Goal: Obtain resource: Obtain resource

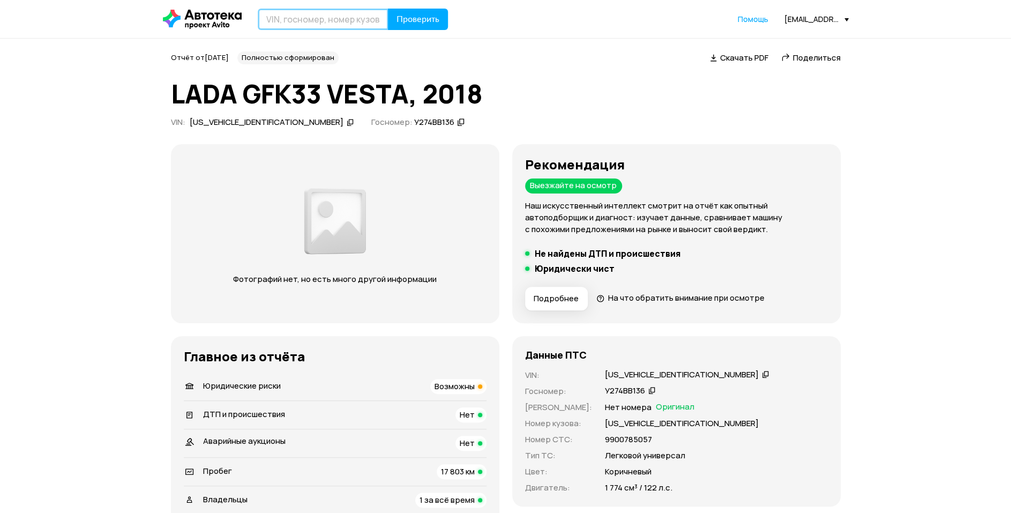
click at [294, 17] on input "text" at bounding box center [323, 19] width 131 height 21
type input "О831НМ136"
click at [429, 19] on span "Проверить" at bounding box center [418, 19] width 43 height 9
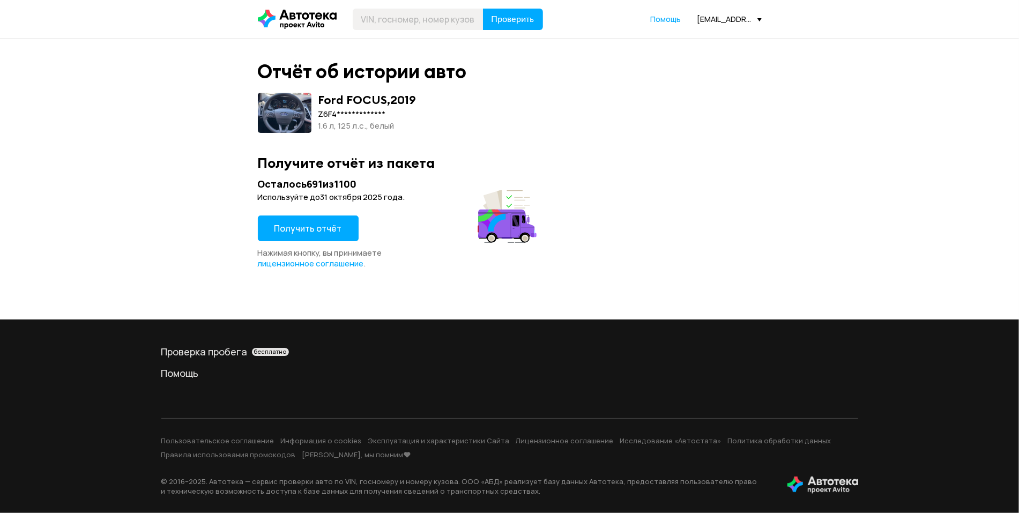
click at [300, 232] on span "Получить отчёт" at bounding box center [308, 228] width 68 height 12
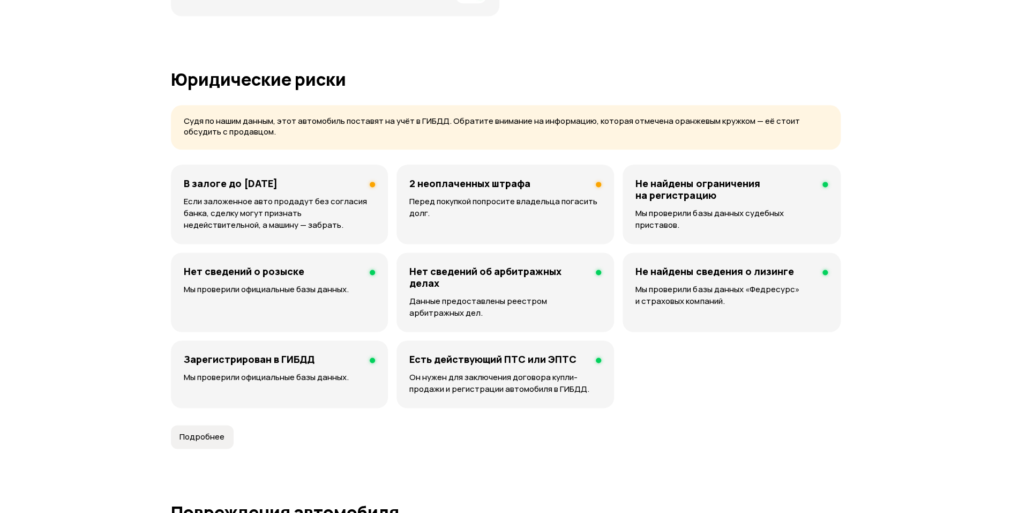
scroll to position [707, 0]
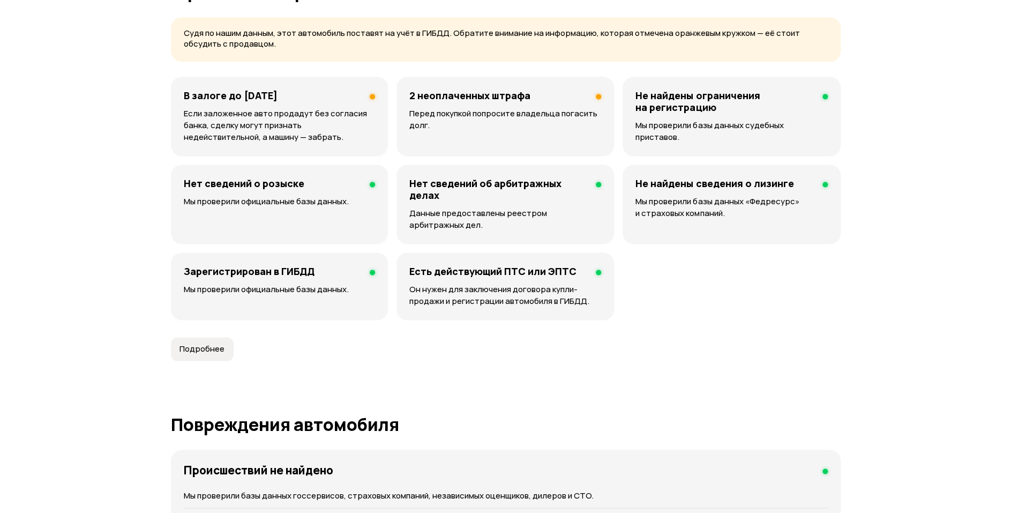
click at [525, 126] on p "Перед покупкой попросите владельца погасить долг." at bounding box center [505, 120] width 192 height 24
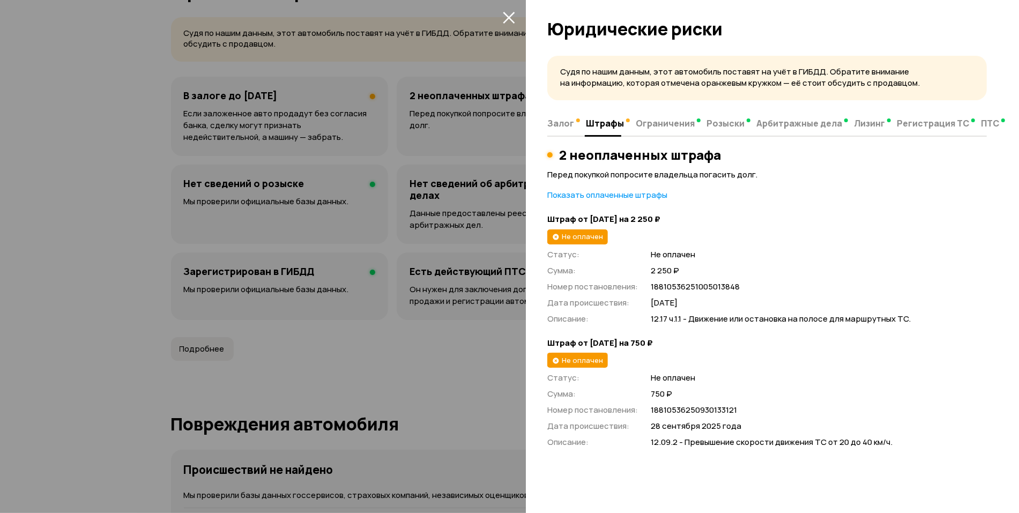
click at [509, 19] on icon "закрыть" at bounding box center [509, 18] width 12 height 12
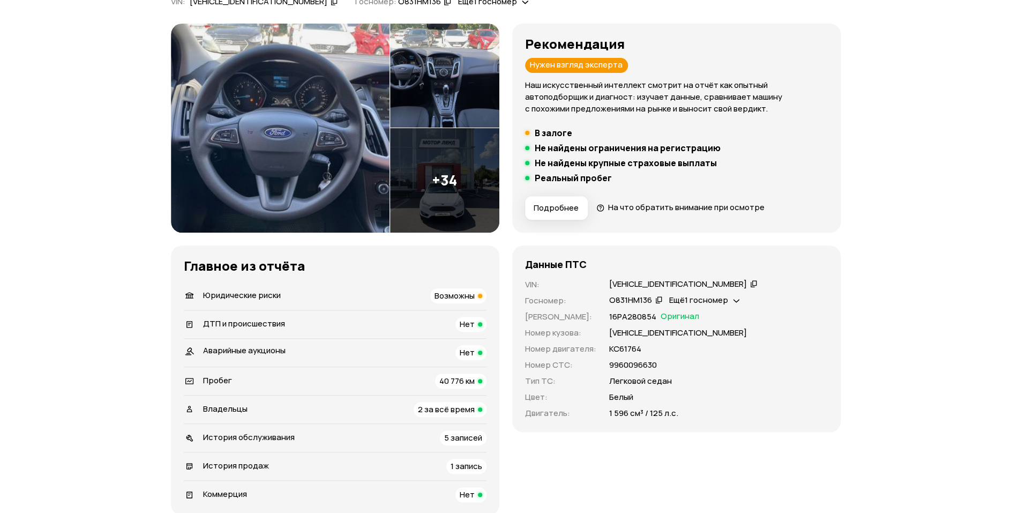
scroll to position [0, 0]
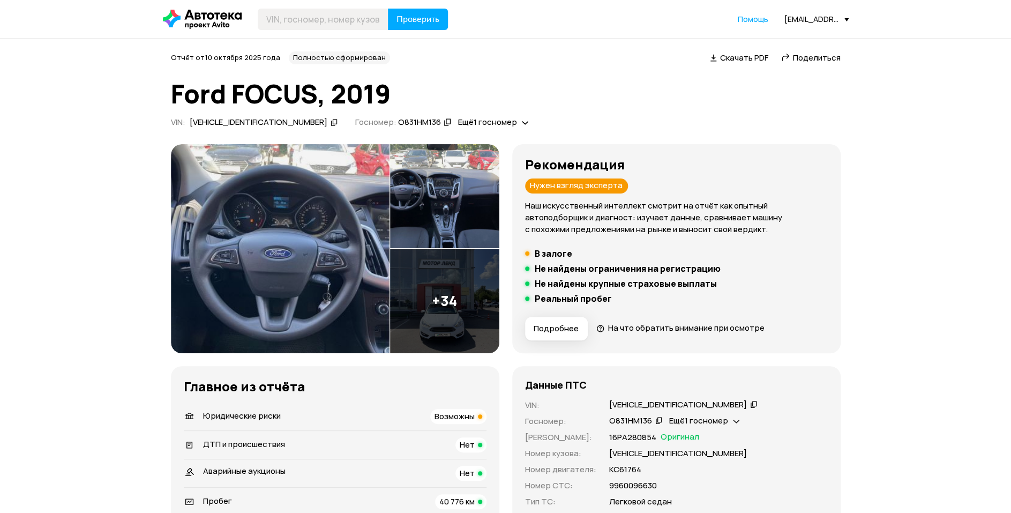
click at [641, 403] on div "[VEHICLE_IDENTIFICATION_NUMBER]" at bounding box center [678, 404] width 138 height 11
copy div "[VEHICLE_IDENTIFICATION_NUMBER]"
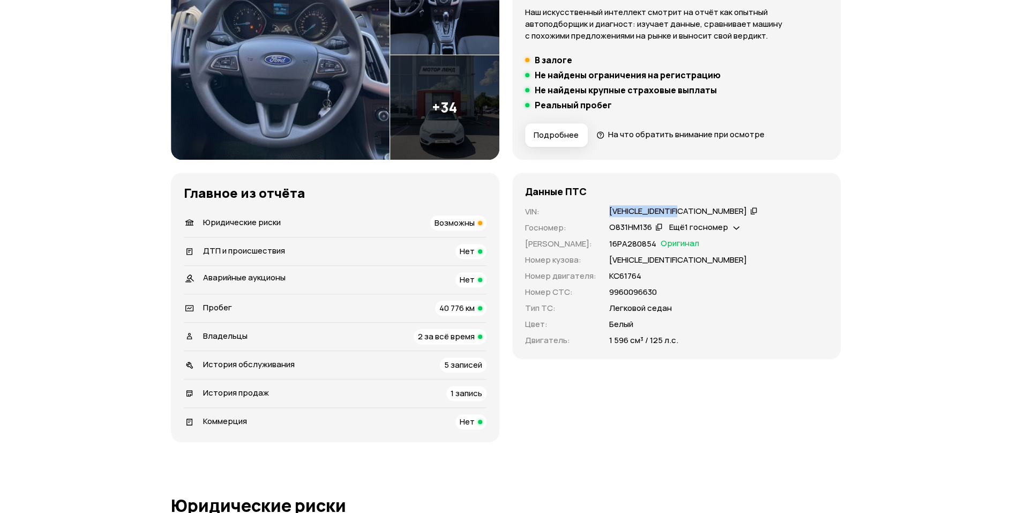
scroll to position [193, 0]
click at [623, 225] on div "О831НМ136" at bounding box center [630, 227] width 43 height 11
copy div "О831НМ136"
click at [641, 206] on div "[VEHICLE_IDENTIFICATION_NUMBER]" at bounding box center [678, 211] width 138 height 11
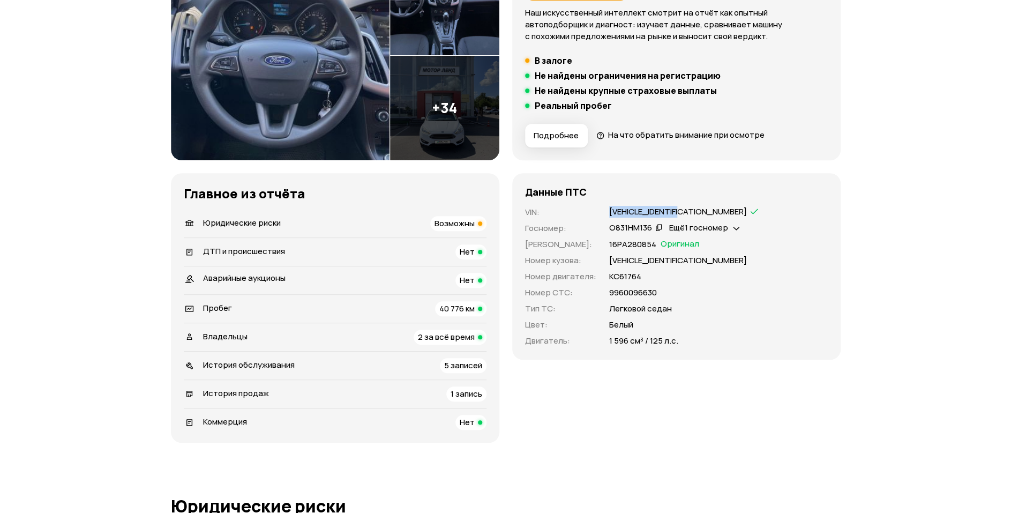
click at [641, 206] on div "[VEHICLE_IDENTIFICATION_NUMBER]" at bounding box center [678, 211] width 138 height 11
copy div "[VEHICLE_IDENTIFICATION_NUMBER]"
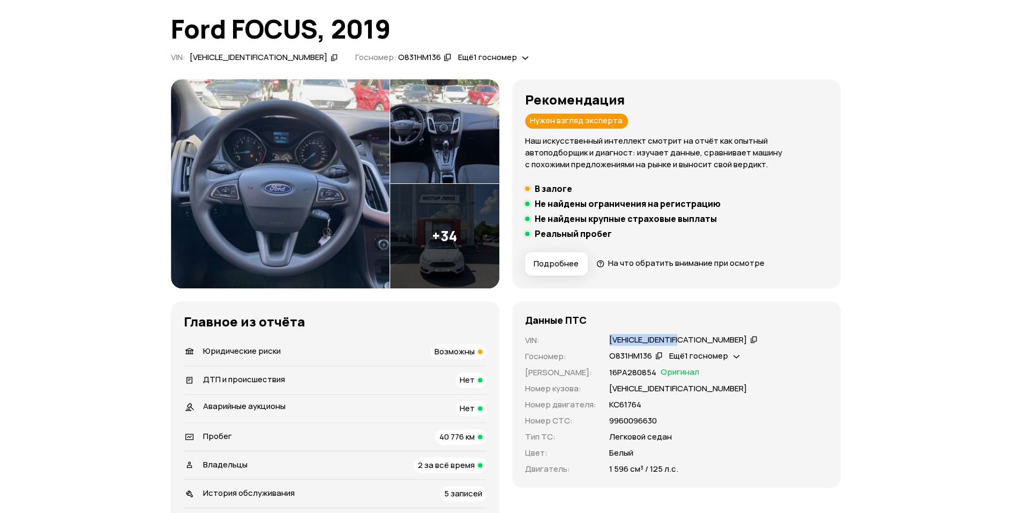
scroll to position [0, 0]
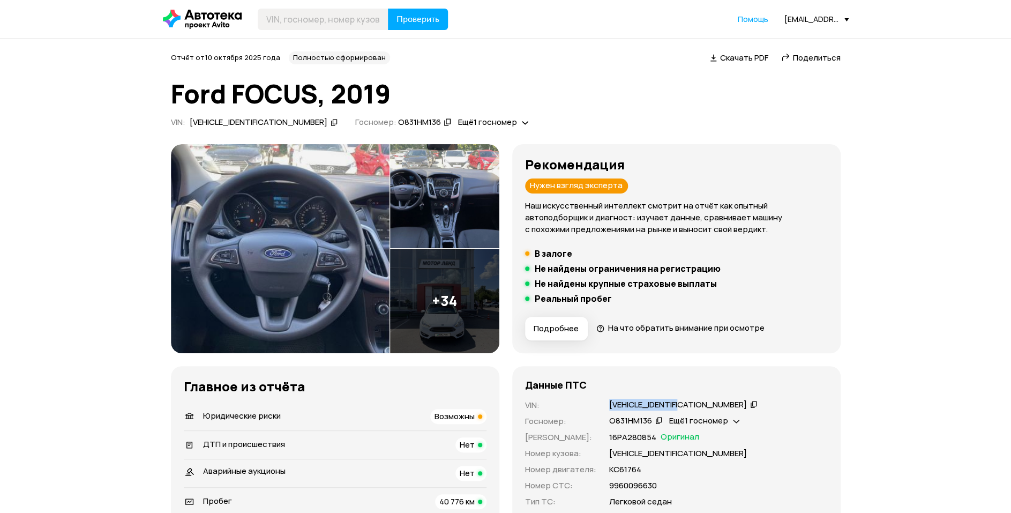
click at [432, 311] on img at bounding box center [444, 301] width 109 height 104
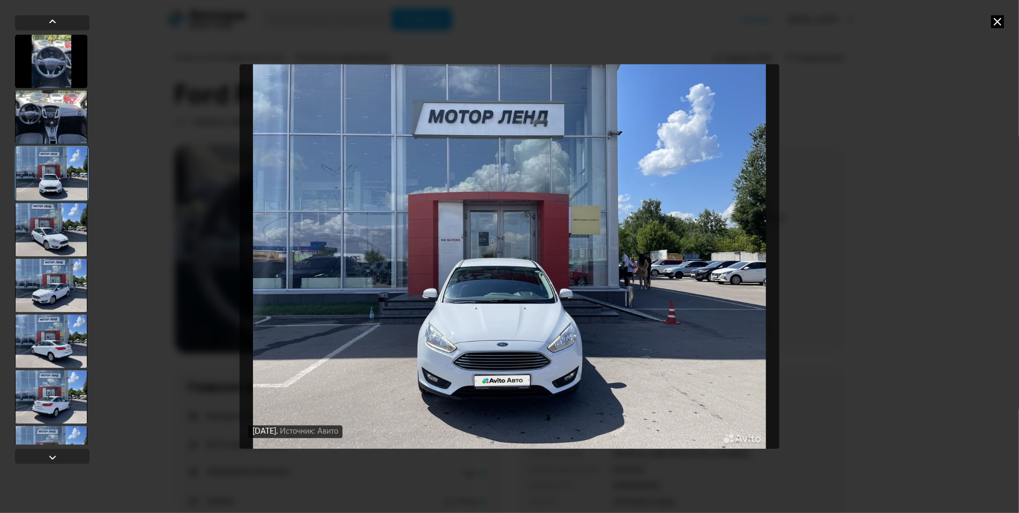
click at [993, 20] on icon at bounding box center [997, 21] width 13 height 13
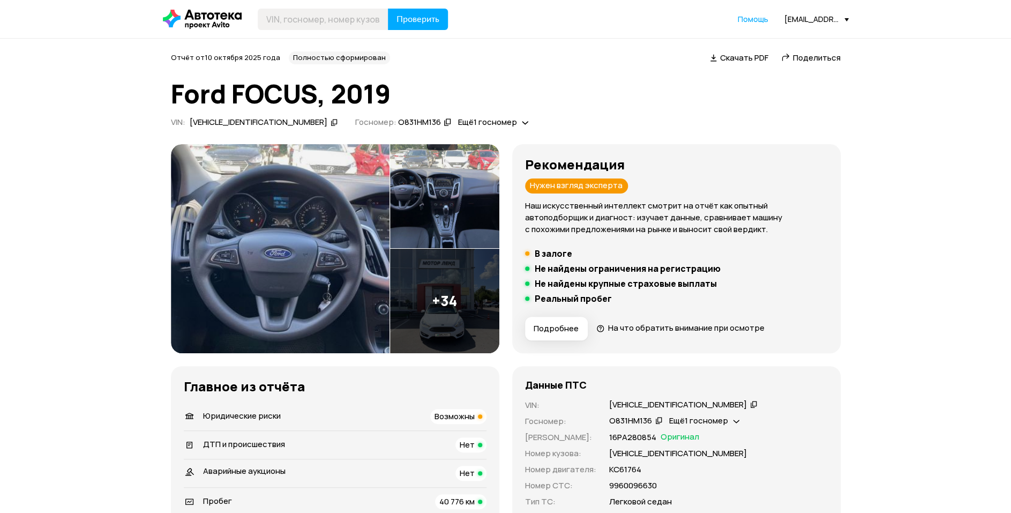
click at [741, 54] on span "Скачать PDF" at bounding box center [744, 57] width 48 height 11
